Goal: Check status: Check status

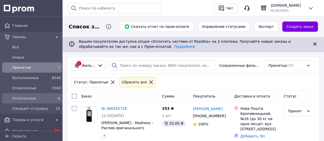
click at [31, 102] on div "Оплаченные 8" at bounding box center [32, 98] width 58 height 8
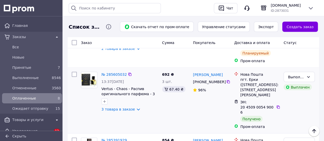
scroll to position [484, 0]
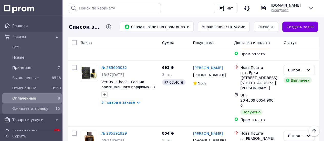
click at [33, 108] on span "Ожидает отправку" at bounding box center [30, 108] width 37 height 5
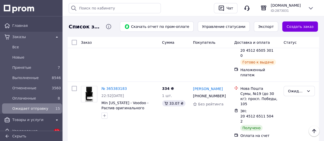
scroll to position [729, 0]
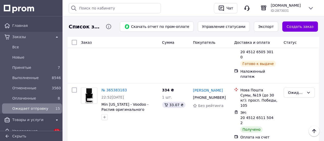
click at [290, 105] on li "Выполнен" at bounding box center [298, 106] width 31 height 9
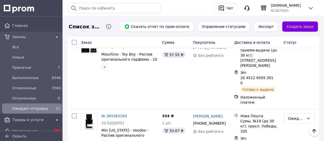
scroll to position [678, 0]
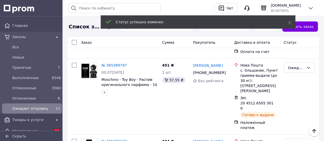
click at [294, 92] on li "Выполнен" at bounding box center [298, 91] width 31 height 9
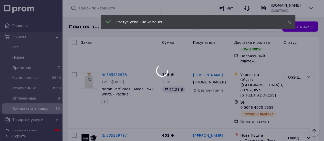
scroll to position [601, 0]
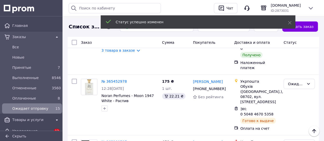
click at [292, 119] on li "Выполнен" at bounding box center [298, 117] width 31 height 9
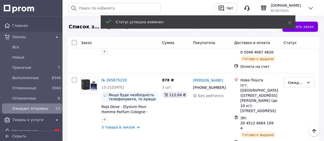
scroll to position [448, 0]
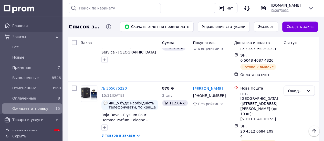
click at [294, 104] on li "Выполнен" at bounding box center [298, 104] width 31 height 9
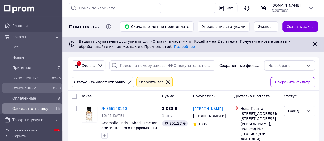
scroll to position [51, 0]
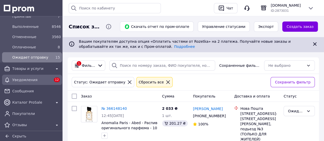
click at [34, 79] on span "Уведомления" at bounding box center [31, 79] width 39 height 5
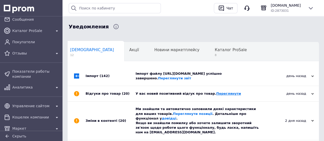
click at [217, 95] on link "Переглянути" at bounding box center [228, 94] width 25 height 4
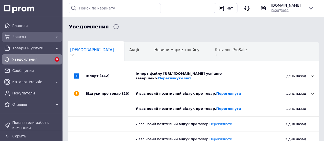
click at [23, 39] on div "Заказы" at bounding box center [31, 36] width 41 height 7
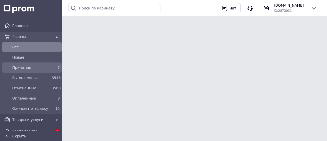
click at [23, 66] on span "Принятые" at bounding box center [30, 67] width 37 height 5
